Goal: Check status: Verify the current state of an ongoing process or item

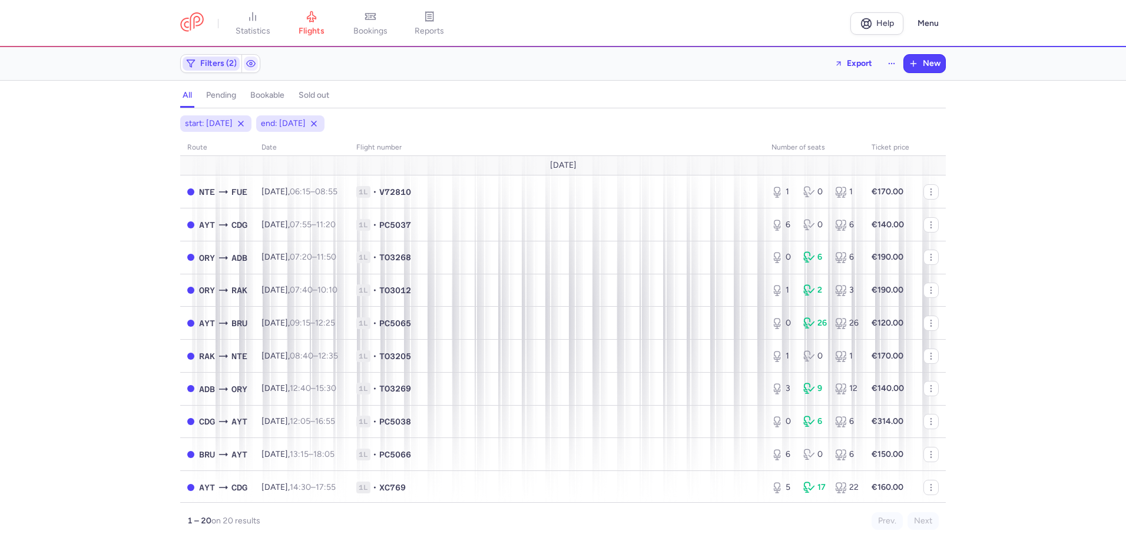
click at [219, 65] on span "Filters (2)" at bounding box center [218, 63] width 37 height 9
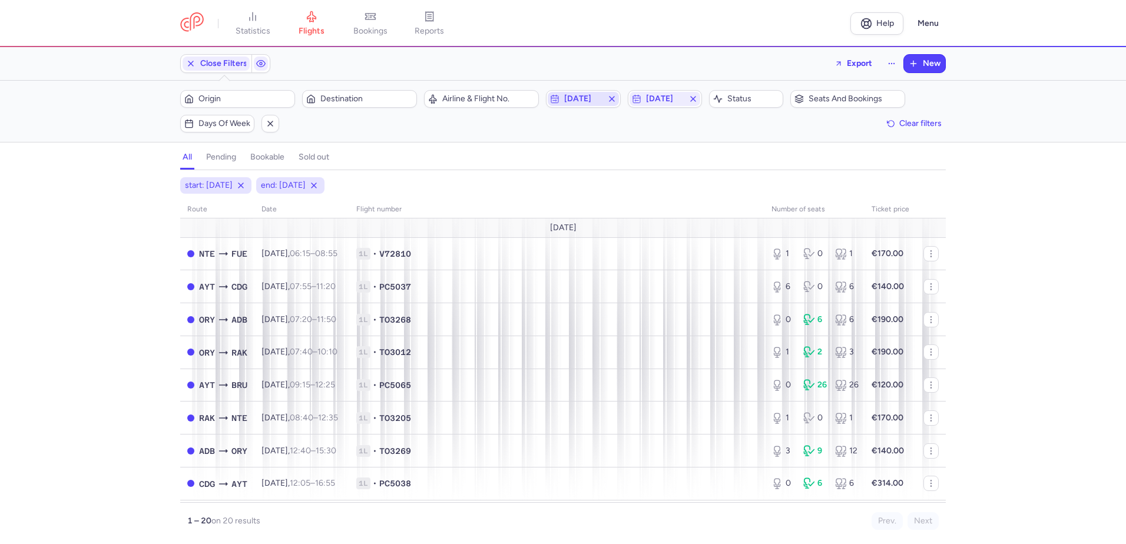
click at [596, 100] on span "[DATE]" at bounding box center [583, 98] width 38 height 9
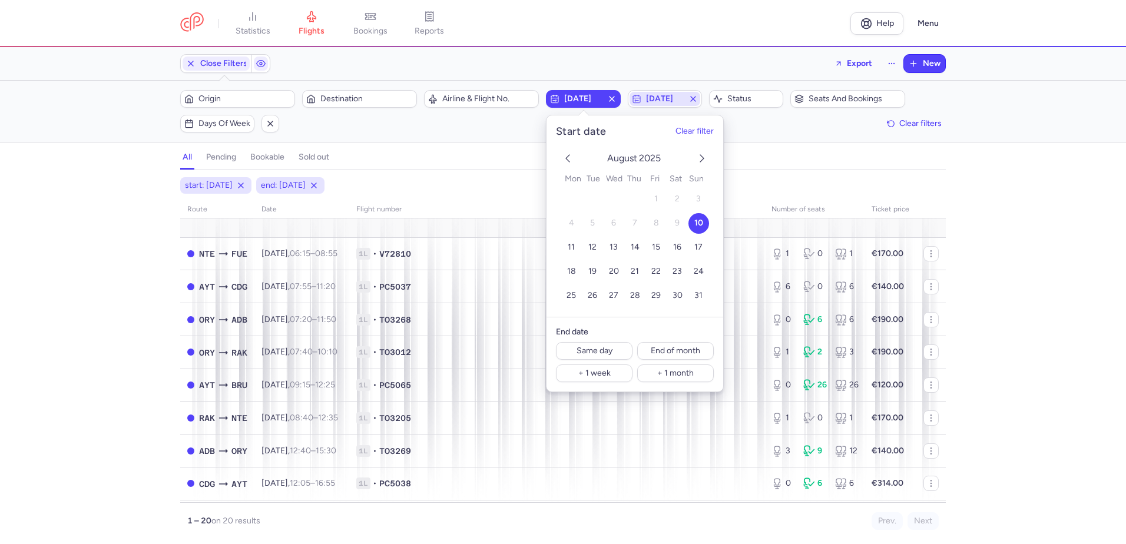
click at [683, 102] on span "[DATE]" at bounding box center [665, 98] width 38 height 9
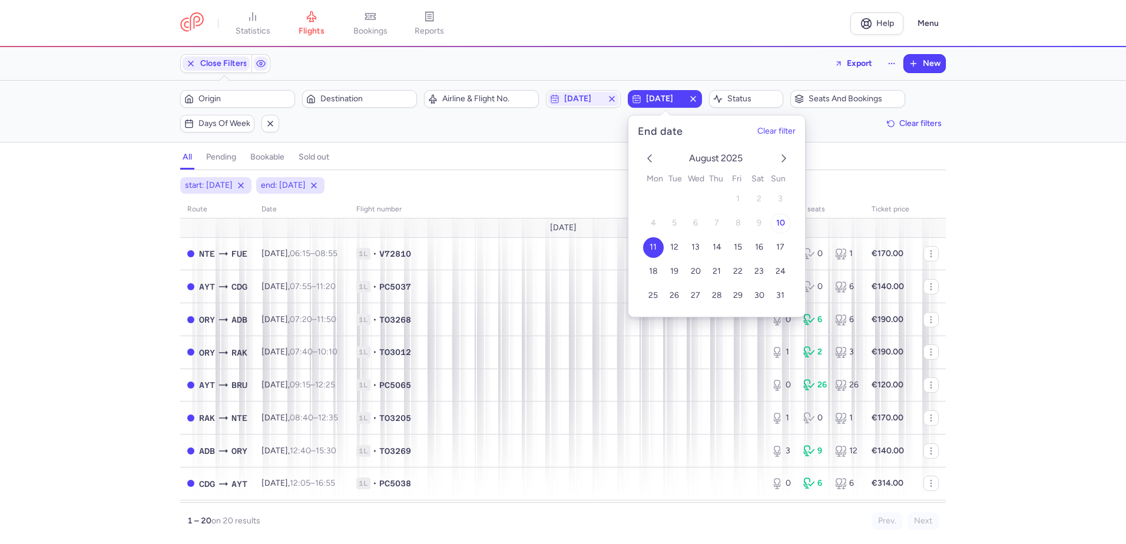
click at [776, 221] on button "10" at bounding box center [780, 223] width 21 height 21
click at [72, 271] on div "start: [DATE] end: [DATE] route date Flight number number of seats Ticket price…" at bounding box center [563, 360] width 1126 height 367
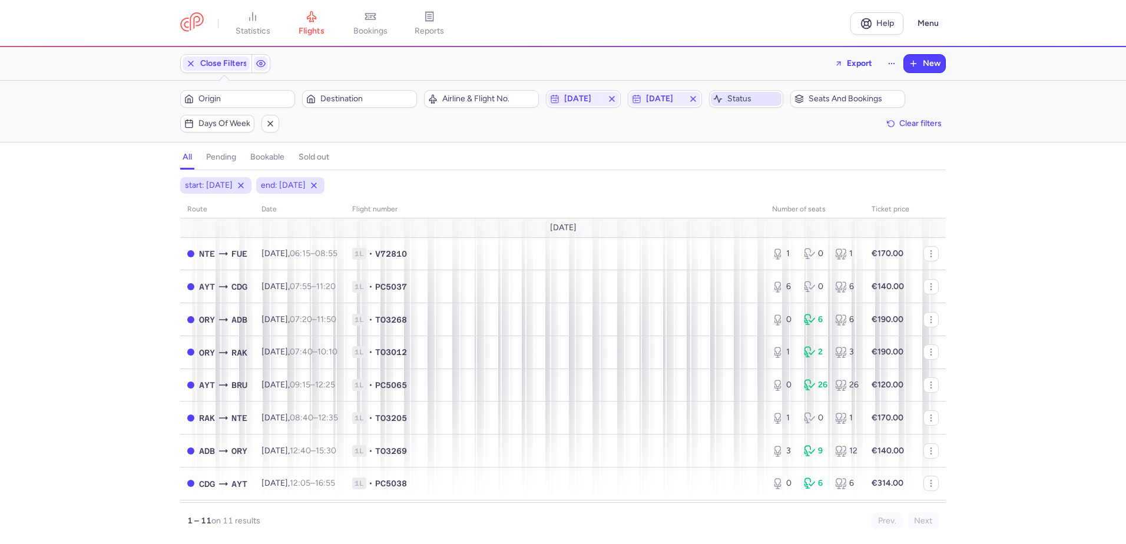
click at [740, 102] on span "Status" at bounding box center [753, 98] width 52 height 9
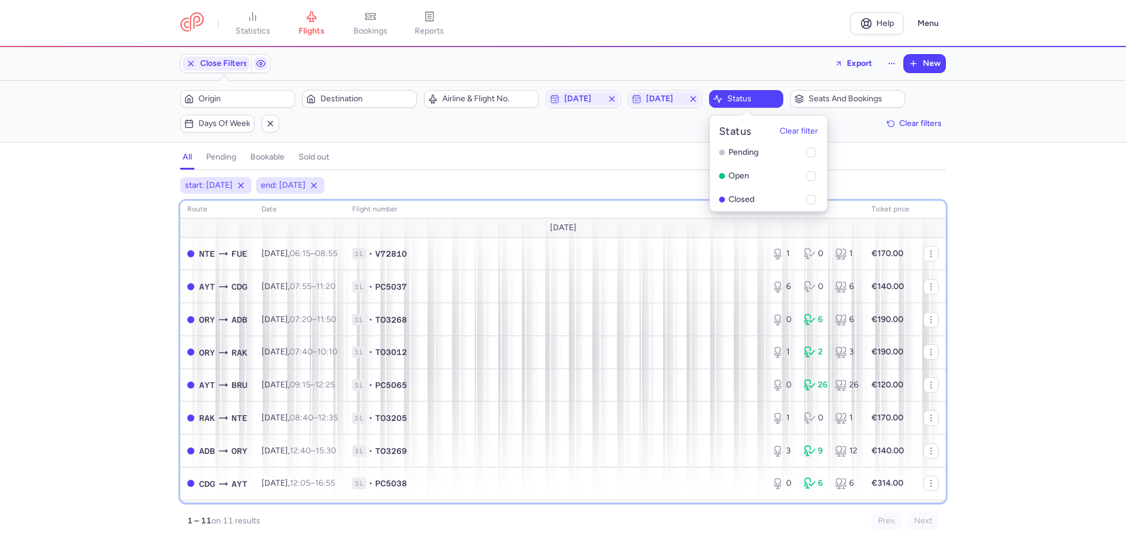
drag, startPoint x: 539, startPoint y: 203, endPoint x: 516, endPoint y: 196, distance: 23.5
click at [535, 203] on th "Flight number" at bounding box center [555, 210] width 420 height 18
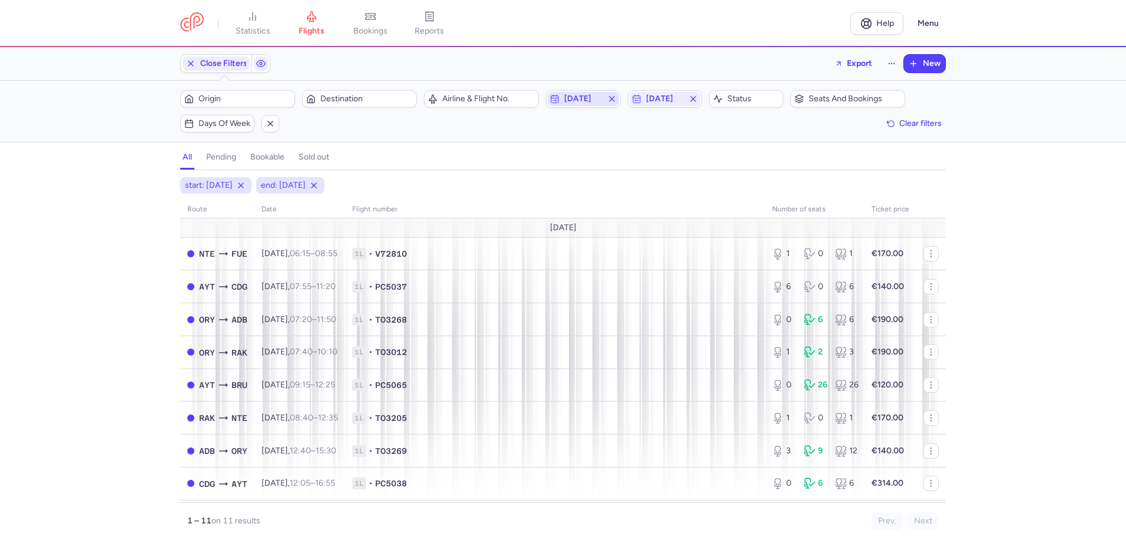
click at [597, 104] on span "[DATE]" at bounding box center [583, 99] width 71 height 14
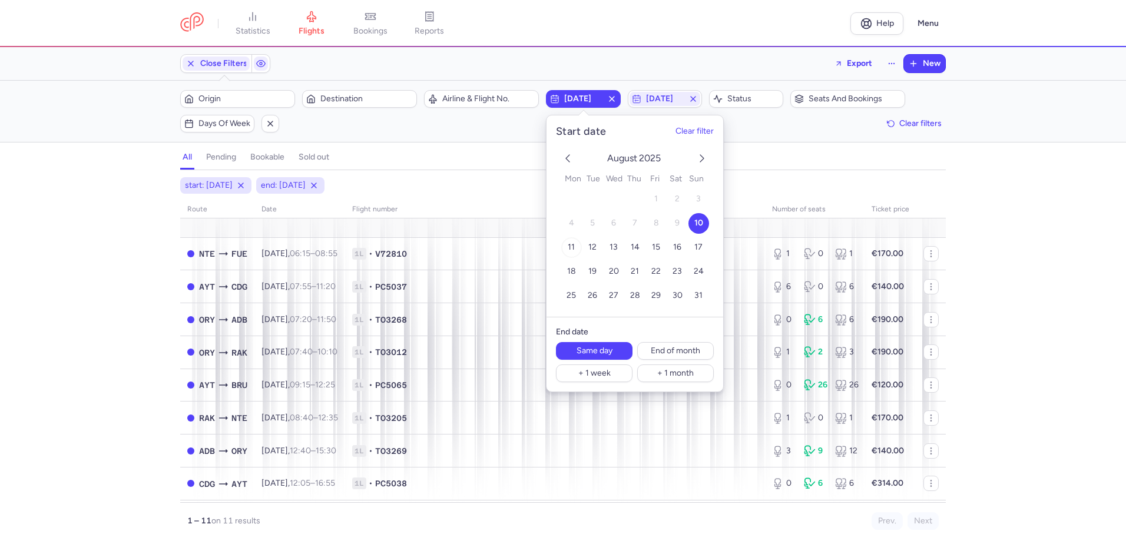
click at [578, 247] on button "11" at bounding box center [571, 247] width 21 height 21
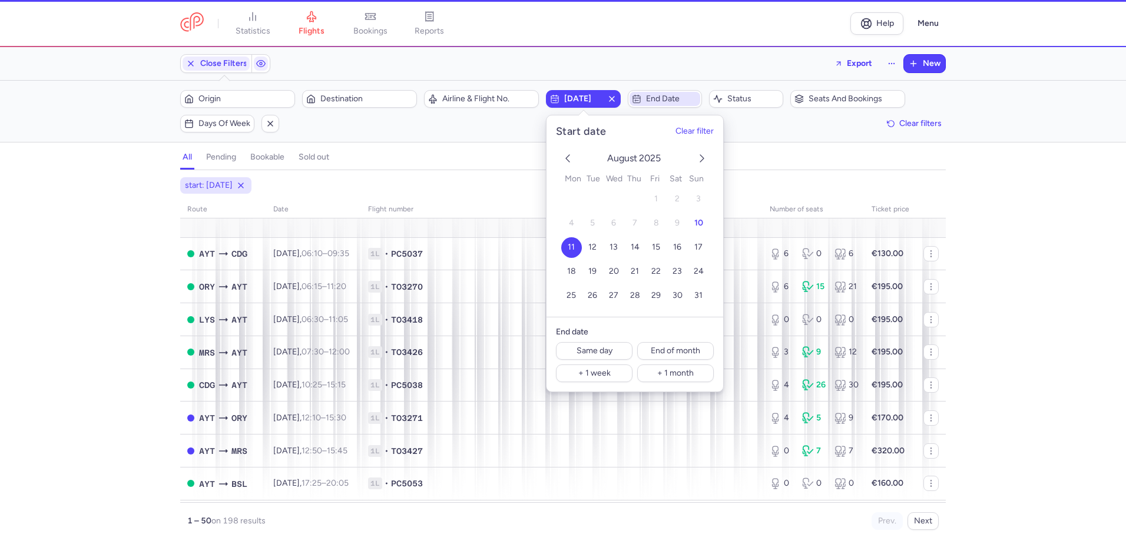
click at [652, 96] on span "End date" at bounding box center [672, 98] width 52 height 9
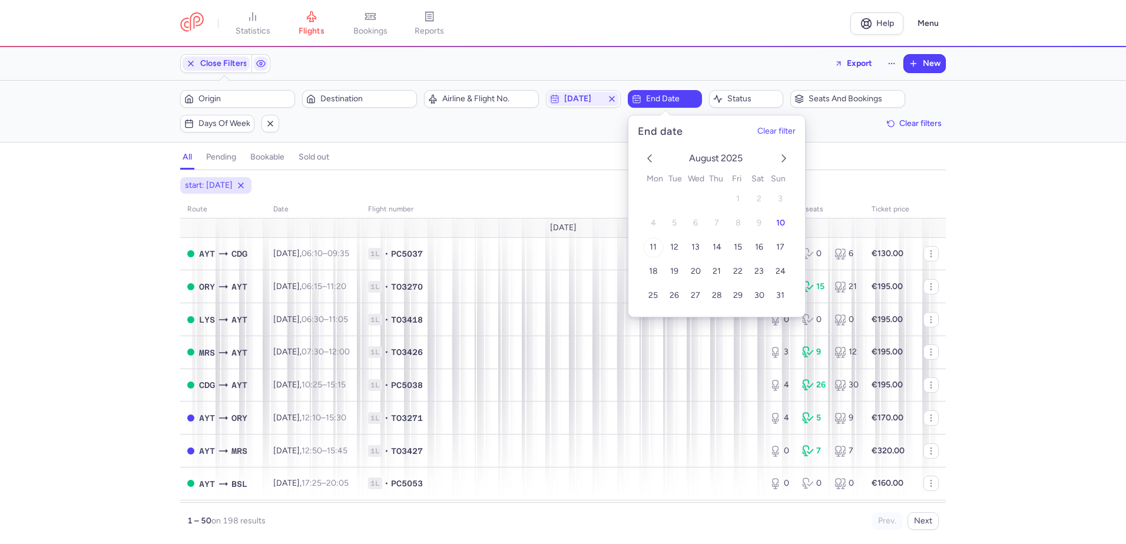
drag, startPoint x: 660, startPoint y: 244, endPoint x: 650, endPoint y: 242, distance: 10.3
click at [660, 244] on button "11" at bounding box center [653, 247] width 21 height 21
click at [755, 101] on span "Status" at bounding box center [753, 98] width 52 height 9
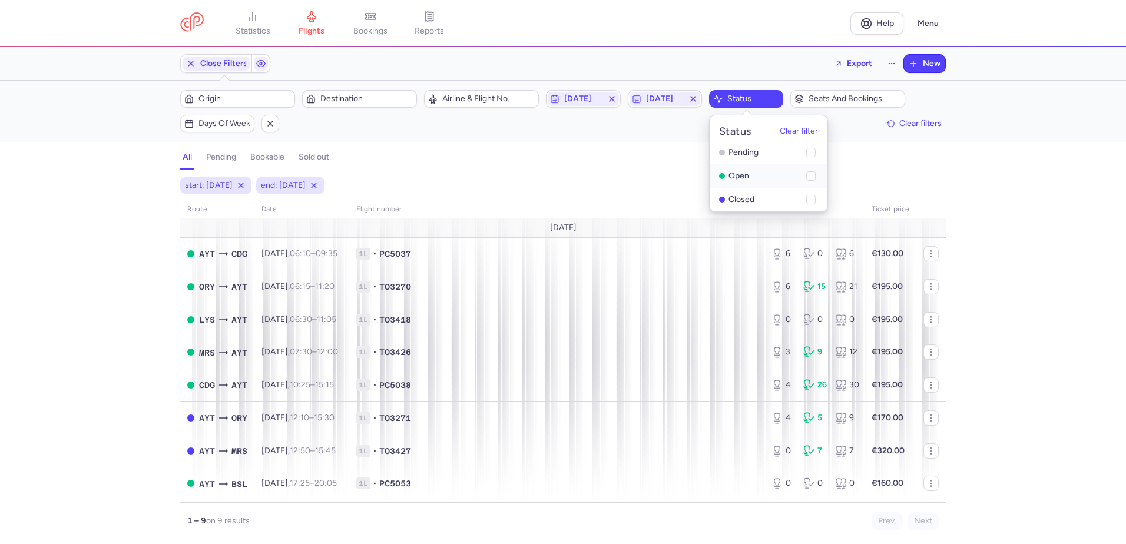
click at [812, 188] on li "open" at bounding box center [769, 200] width 118 height 24
checkbox input "true"
